Goal: Information Seeking & Learning: Learn about a topic

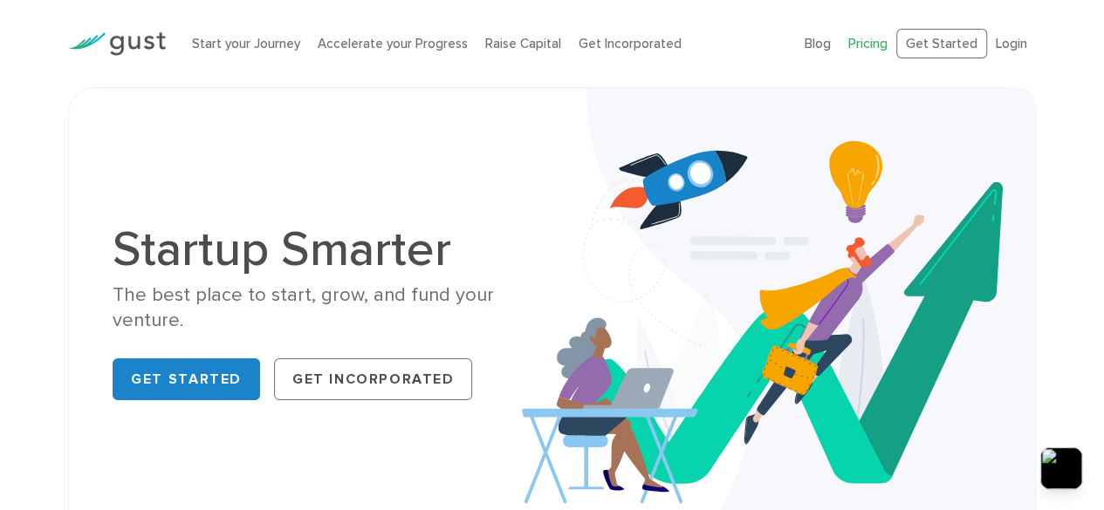
click at [869, 41] on link "Pricing" at bounding box center [867, 44] width 39 height 16
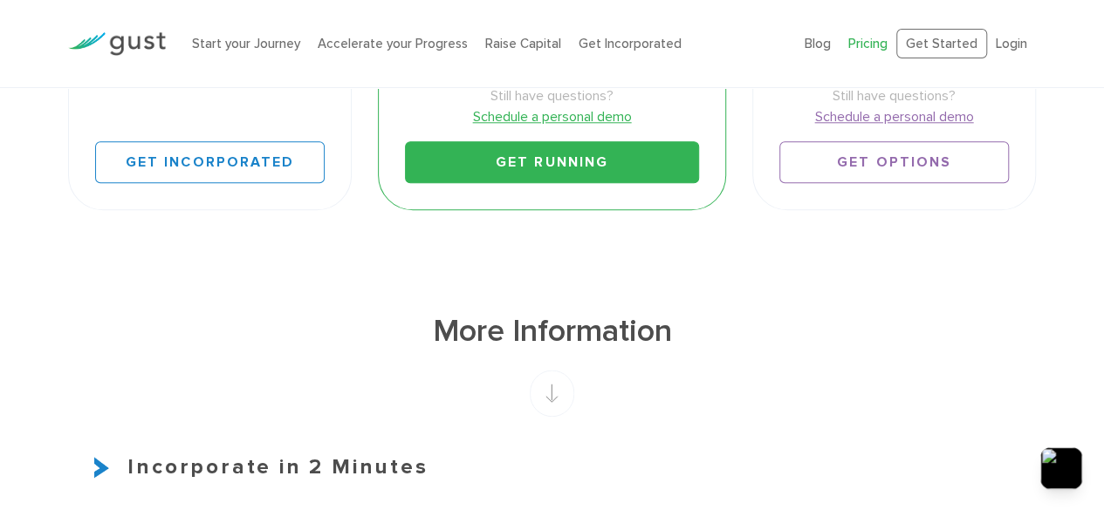
scroll to position [872, 0]
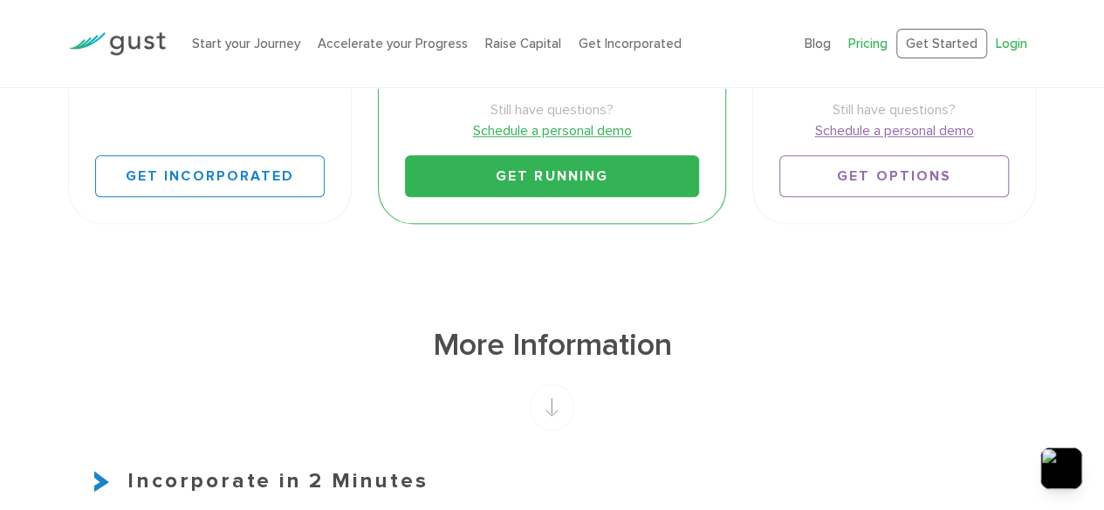
click at [1010, 36] on link "Login" at bounding box center [1010, 44] width 31 height 16
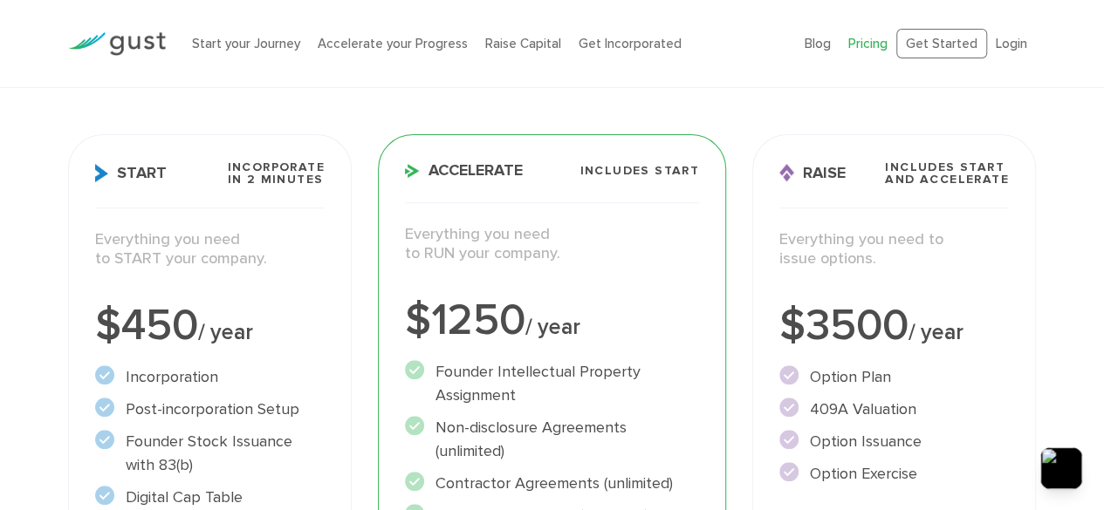
scroll to position [86, 0]
